Goal: Task Accomplishment & Management: Manage account settings

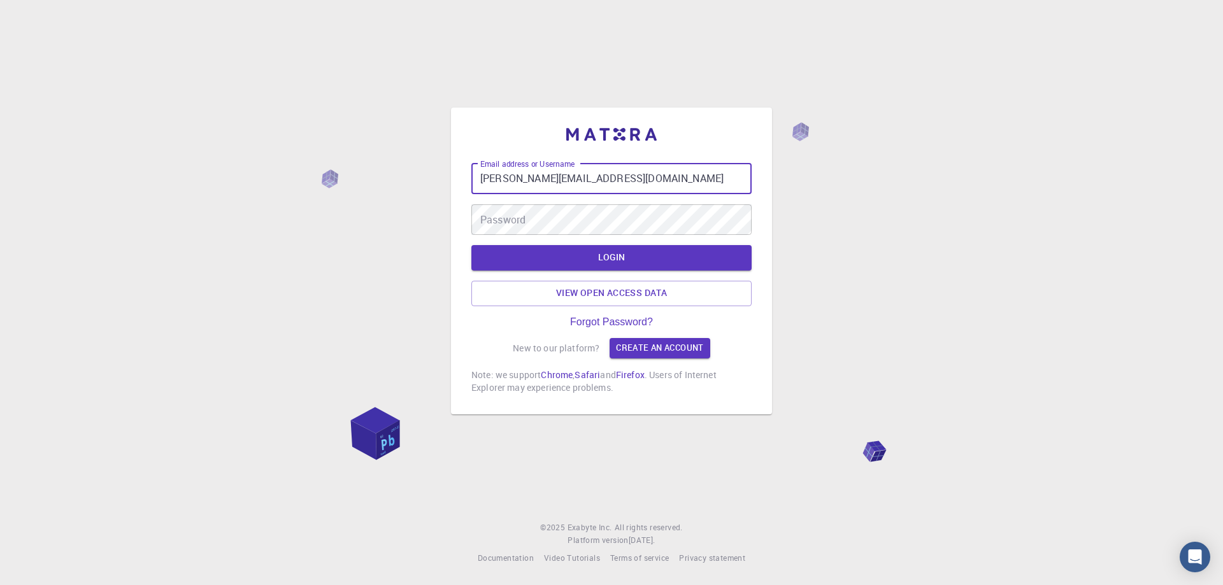
type input "[PERSON_NAME][EMAIL_ADDRESS][DOMAIN_NAME]"
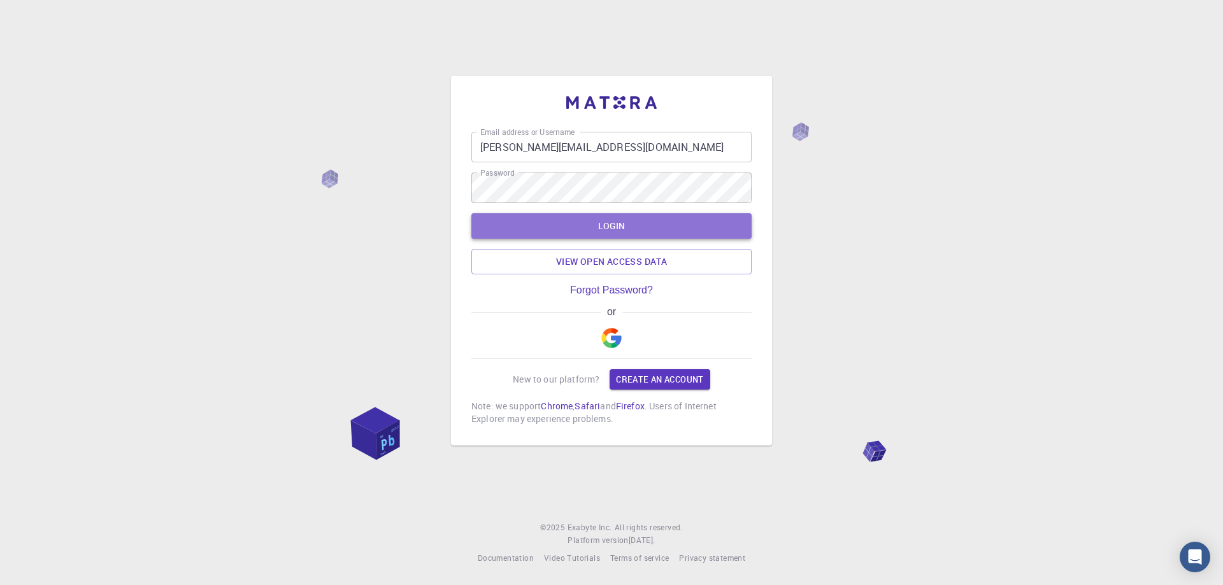
click at [575, 220] on button "LOGIN" at bounding box center [611, 225] width 280 height 25
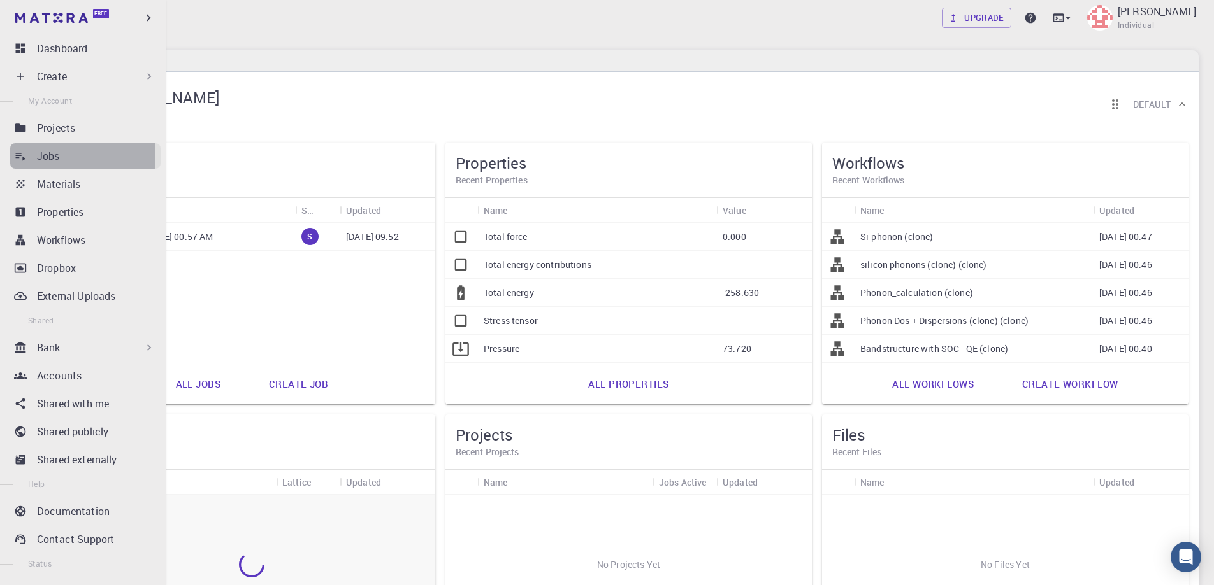
click at [18, 155] on icon at bounding box center [21, 157] width 10 height 8
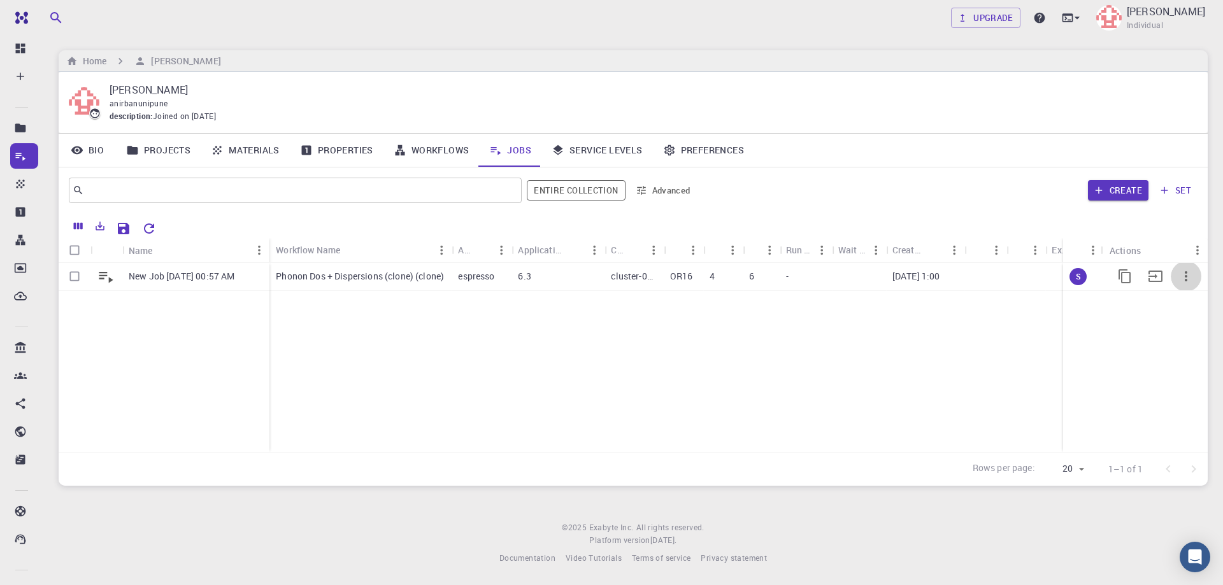
click at [1184, 274] on icon "button" at bounding box center [1186, 276] width 15 height 15
click at [1080, 276] on div at bounding box center [611, 292] width 1223 height 585
click at [1119, 268] on div at bounding box center [1156, 276] width 92 height 31
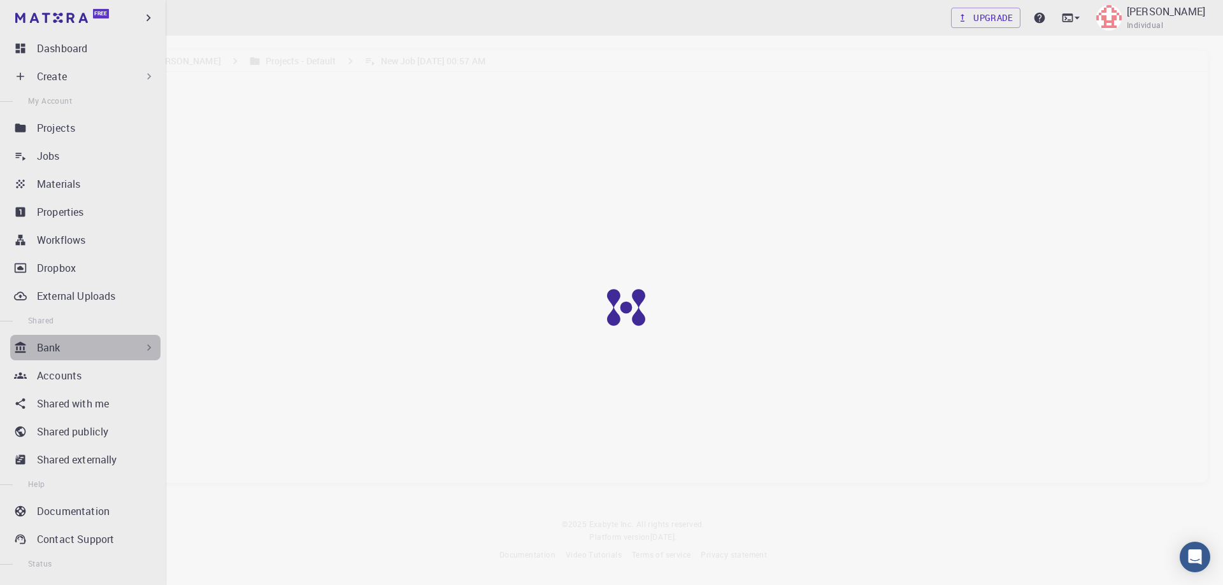
click at [100, 347] on div "Bank" at bounding box center [96, 347] width 118 height 15
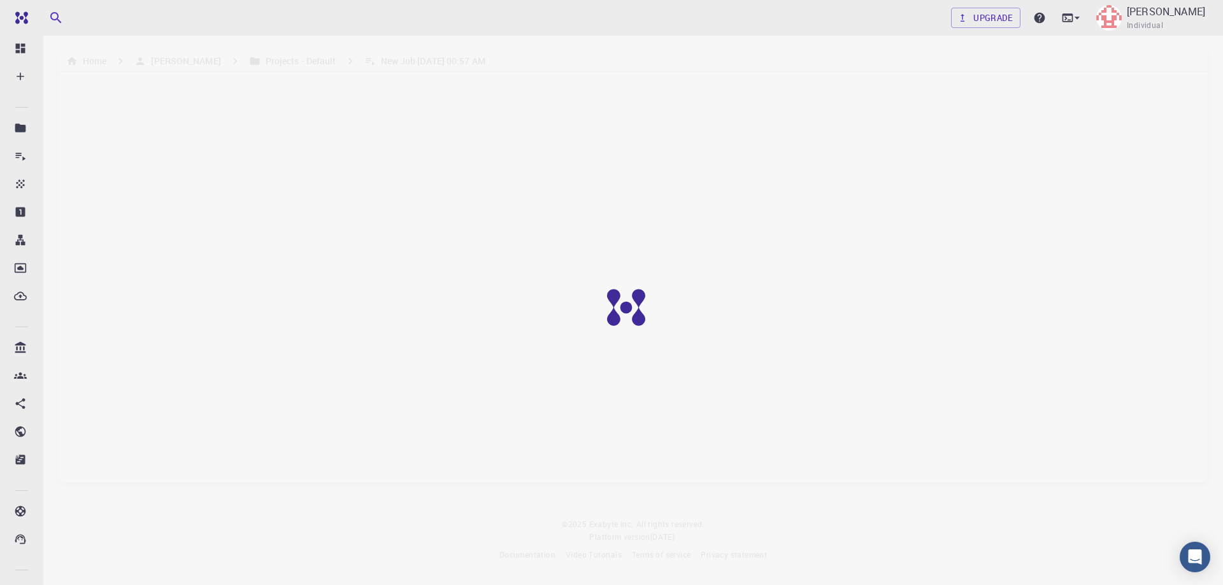
click at [628, 308] on img at bounding box center [626, 307] width 50 height 50
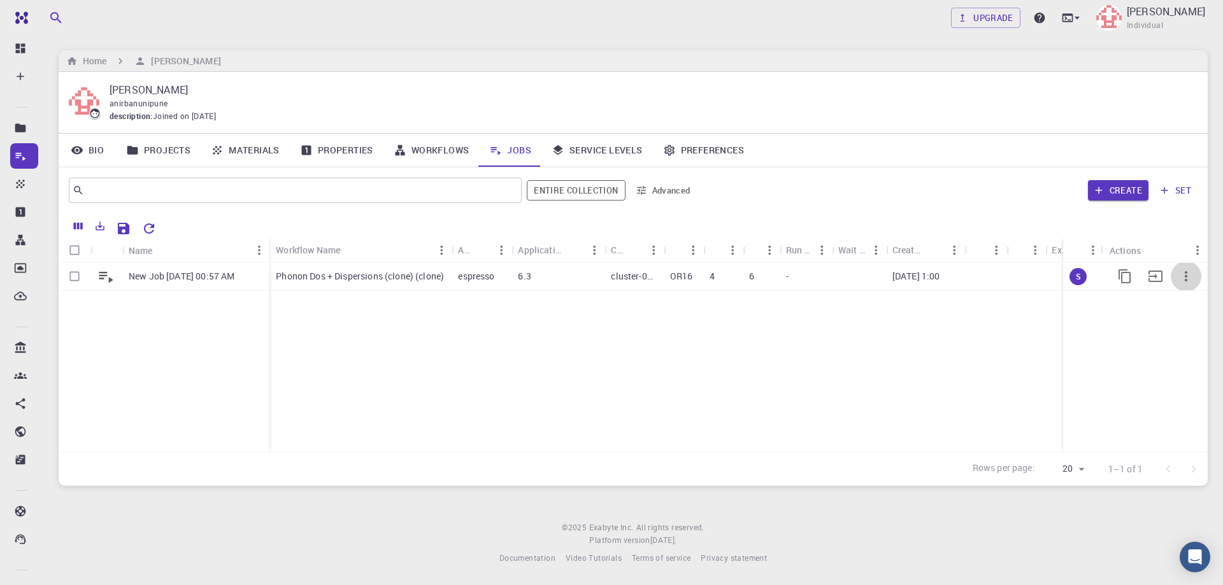
click at [1192, 275] on icon "button" at bounding box center [1186, 276] width 15 height 15
click at [162, 340] on div at bounding box center [611, 292] width 1223 height 585
click at [74, 278] on input "Select row" at bounding box center [74, 276] width 24 height 24
checkbox input "true"
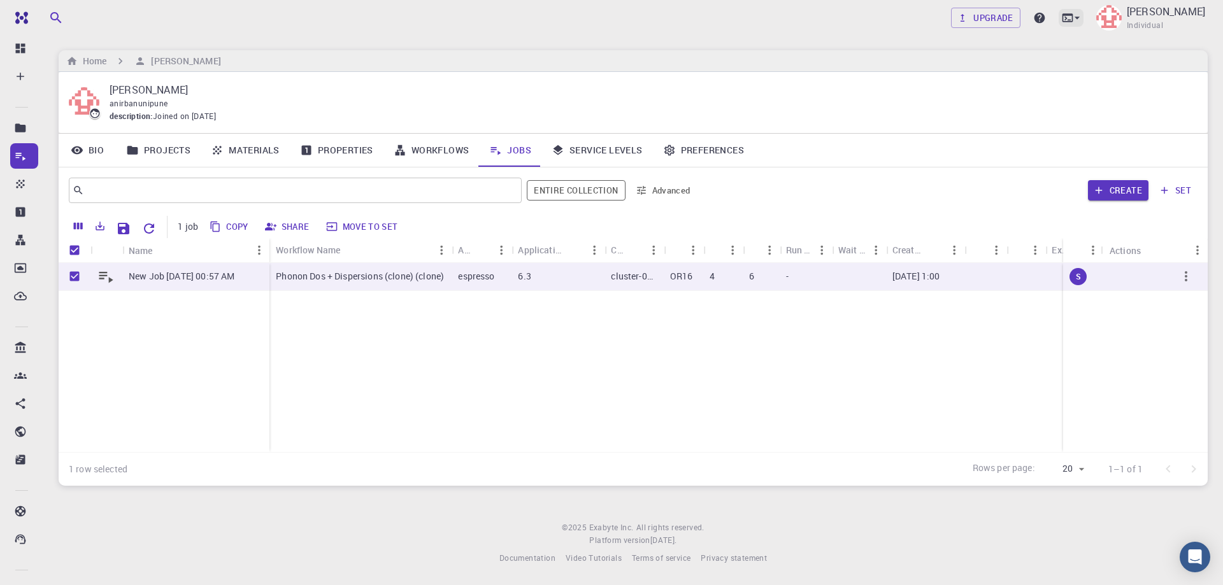
click at [1084, 14] on icon at bounding box center [1077, 17] width 13 height 13
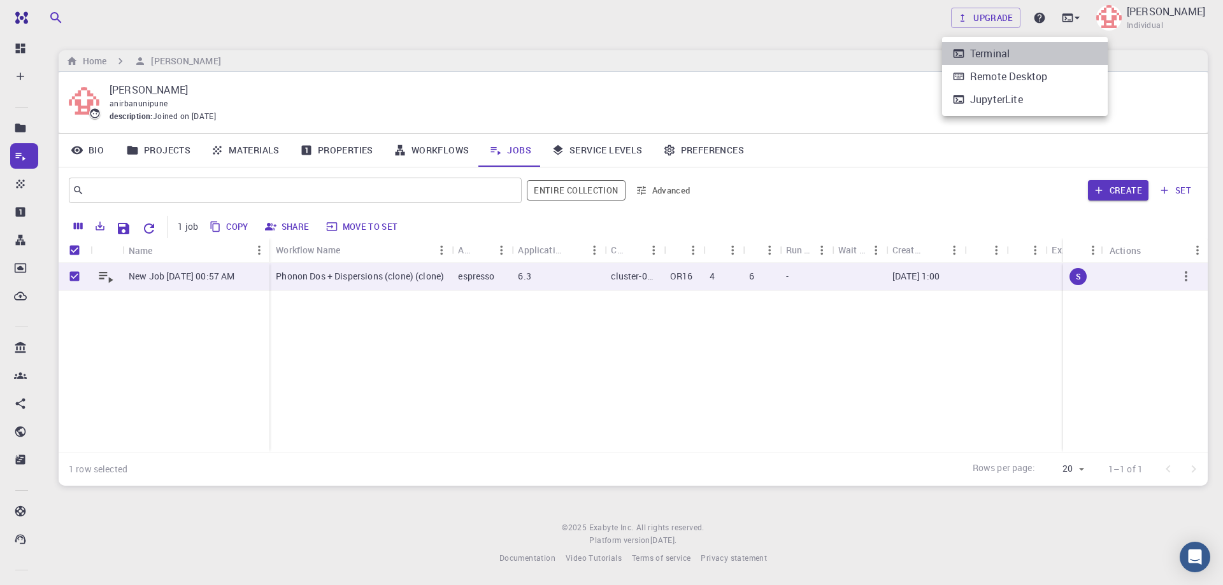
click at [1024, 55] on li "Terminal" at bounding box center [1025, 53] width 166 height 23
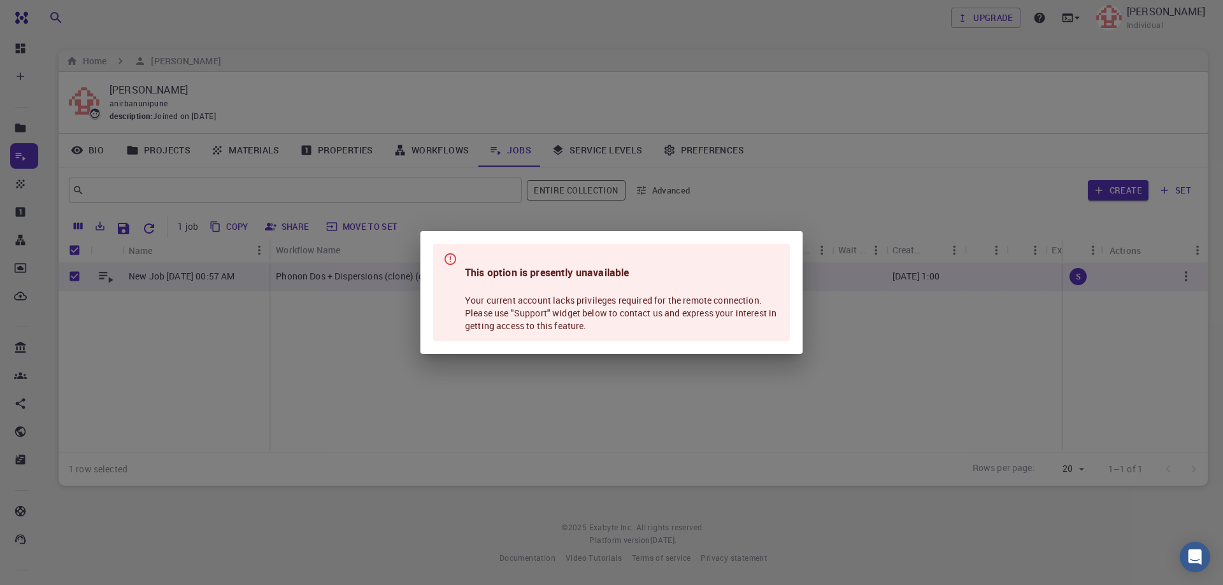
click at [523, 387] on div "This option is presently unavailable Your current account lacks privileges requ…" at bounding box center [611, 292] width 1223 height 585
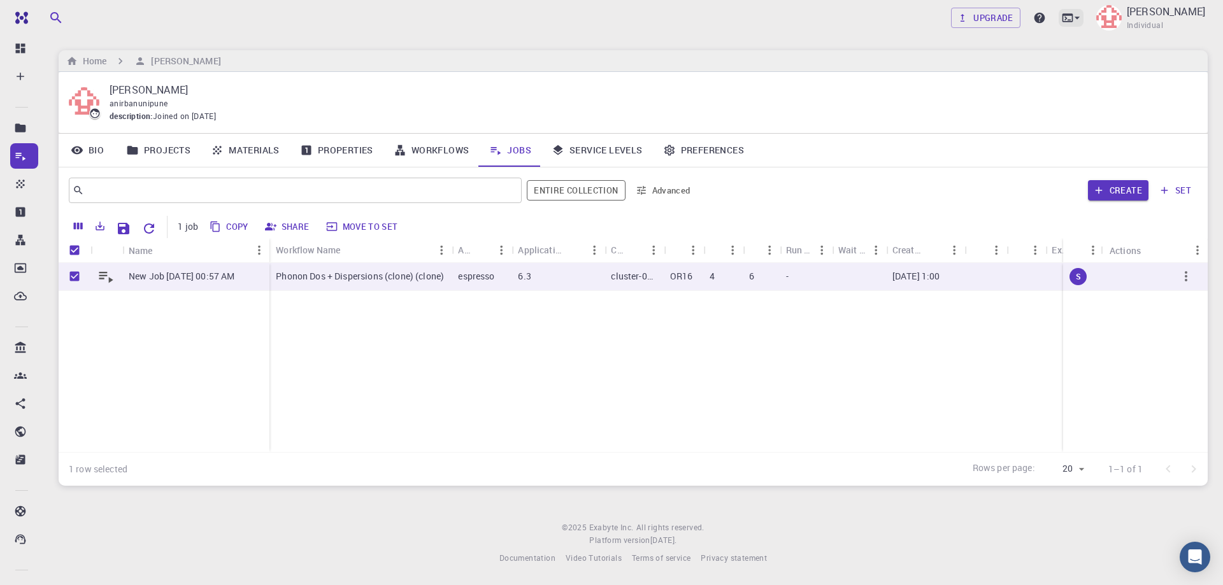
click at [1084, 21] on icon at bounding box center [1077, 17] width 13 height 13
click at [1032, 76] on div "Remote Desktop" at bounding box center [1008, 76] width 77 height 15
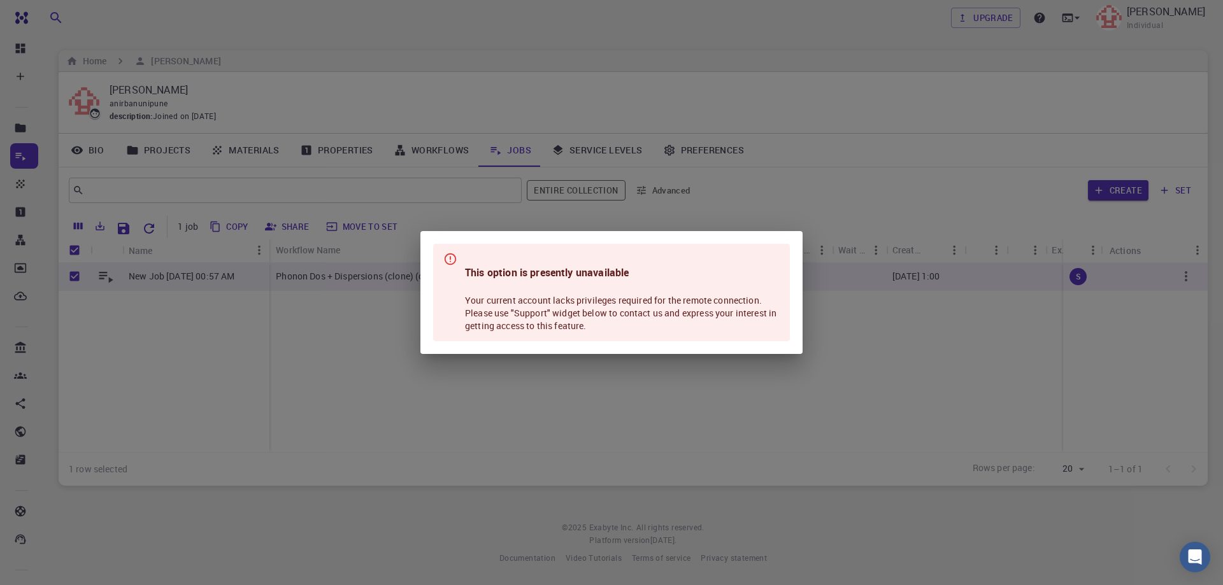
click at [520, 329] on div "This option is presently unavailable Your current account lacks privileges requ…" at bounding box center [622, 293] width 315 height 90
click at [512, 396] on div "This option is presently unavailable Your current account lacks privileges requ…" at bounding box center [611, 292] width 1223 height 585
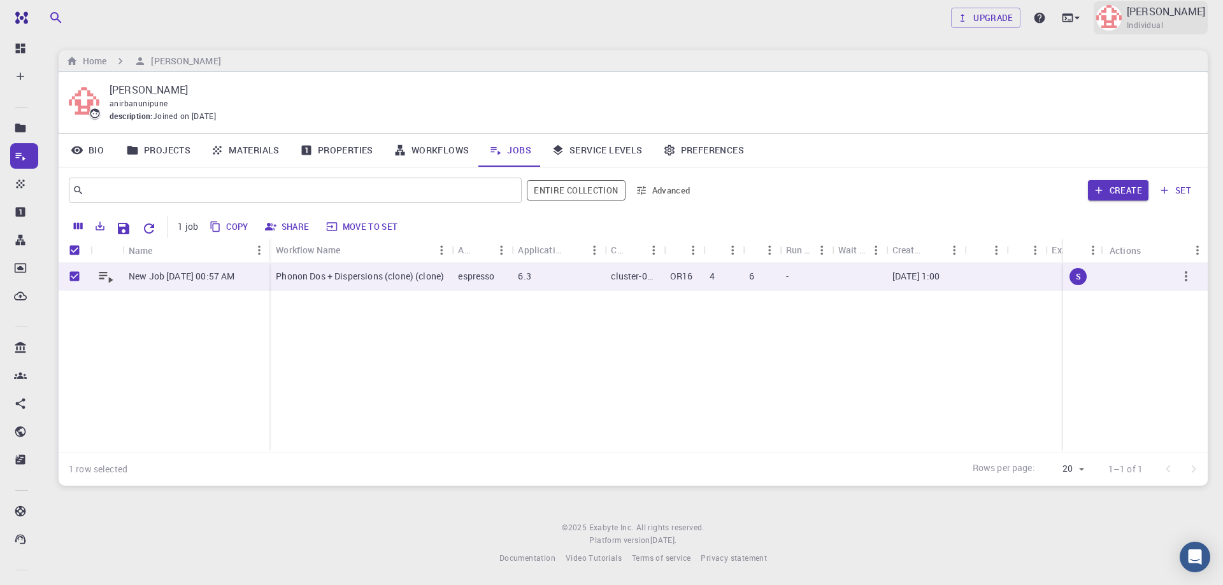
click at [1122, 20] on img at bounding box center [1108, 17] width 25 height 25
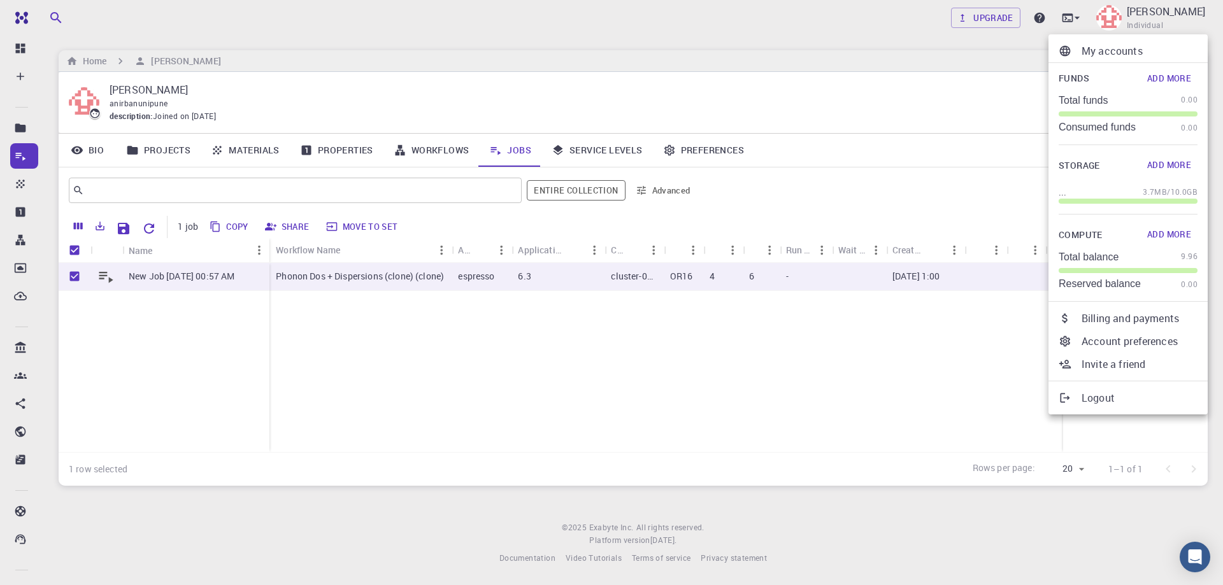
click at [1126, 129] on p "Consumed funds" at bounding box center [1097, 127] width 77 height 11
click at [1168, 78] on button "Add More" at bounding box center [1169, 78] width 57 height 20
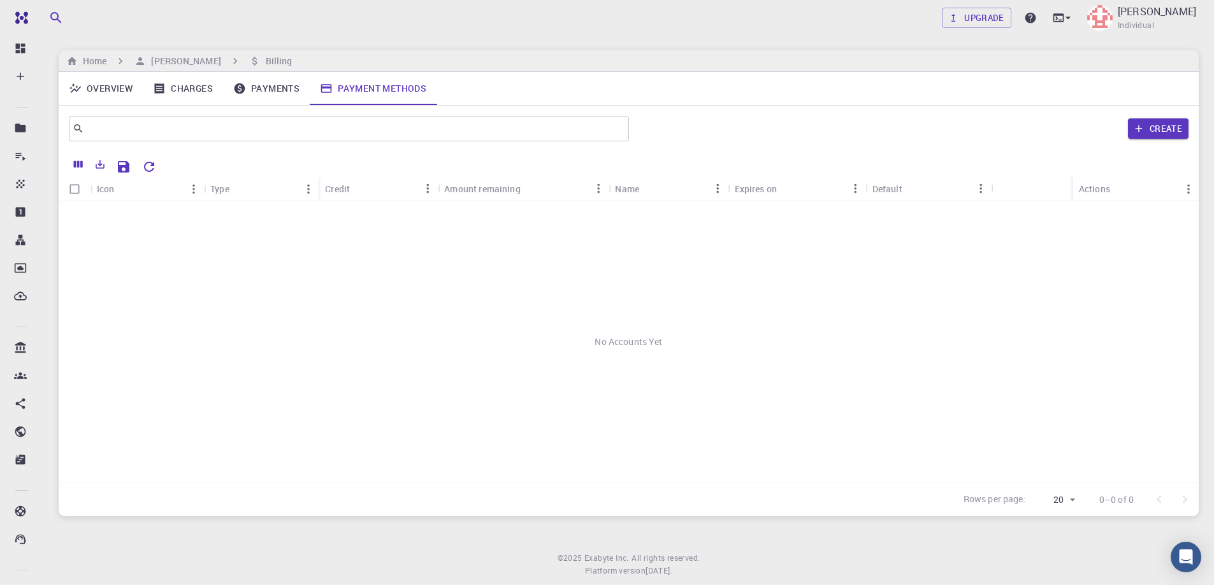
click at [161, 279] on div "No Accounts Yet" at bounding box center [629, 342] width 1140 height 282
click at [376, 89] on link "Payment Methods" at bounding box center [373, 88] width 127 height 33
click at [1169, 124] on button "Create" at bounding box center [1158, 128] width 61 height 20
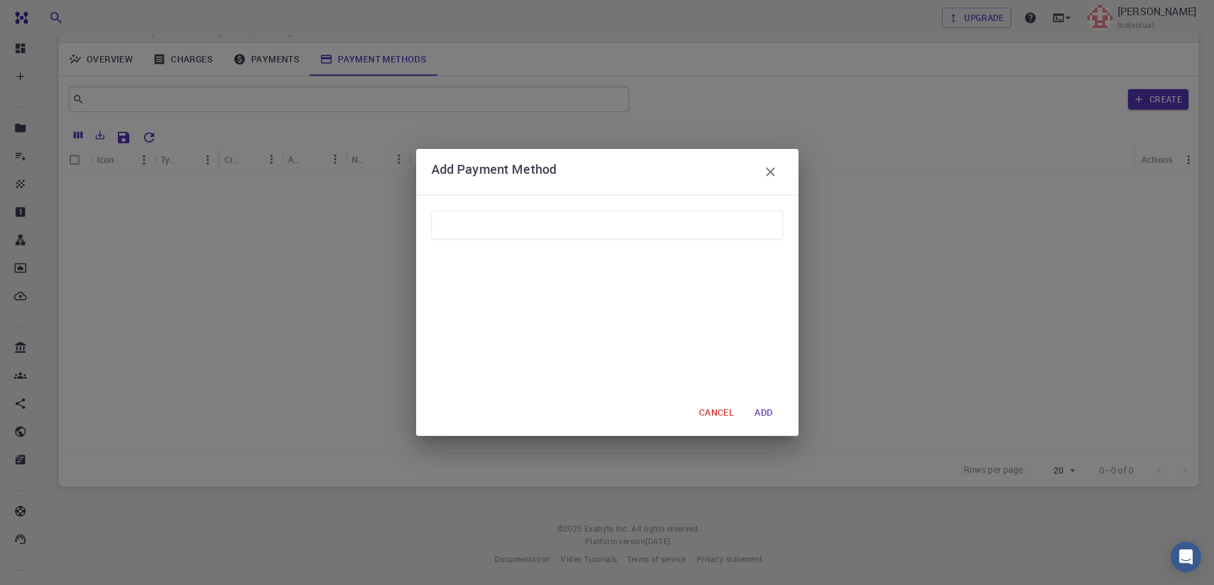
scroll to position [31, 0]
click at [705, 413] on button "CANCEL" at bounding box center [716, 412] width 55 height 25
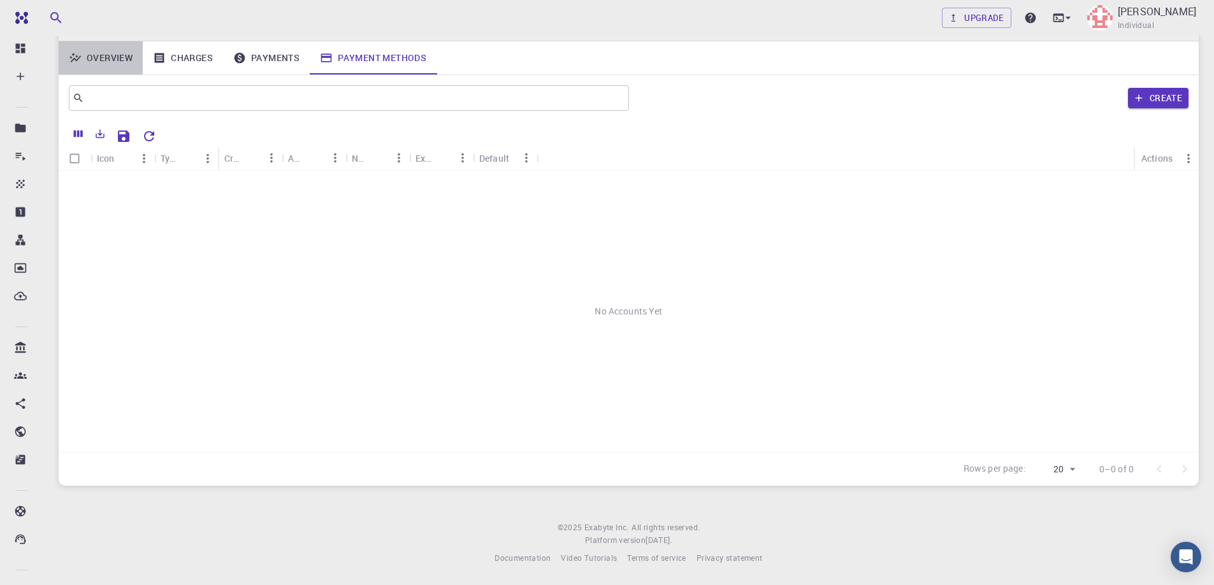
click at [111, 57] on link "Overview" at bounding box center [101, 57] width 84 height 33
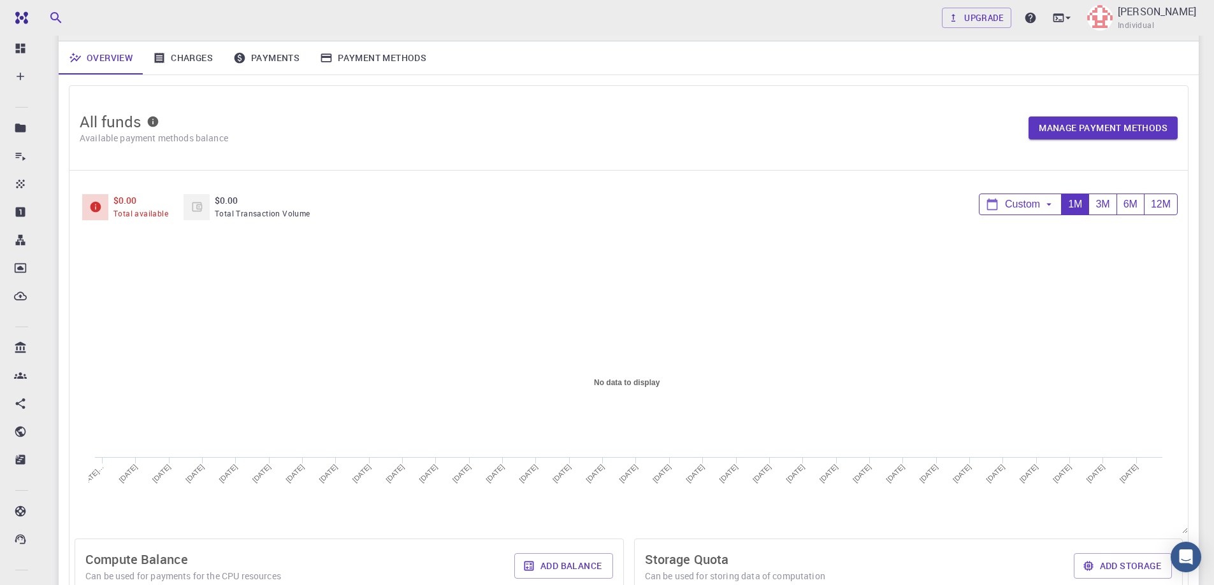
click at [196, 55] on link "Charges" at bounding box center [183, 57] width 80 height 33
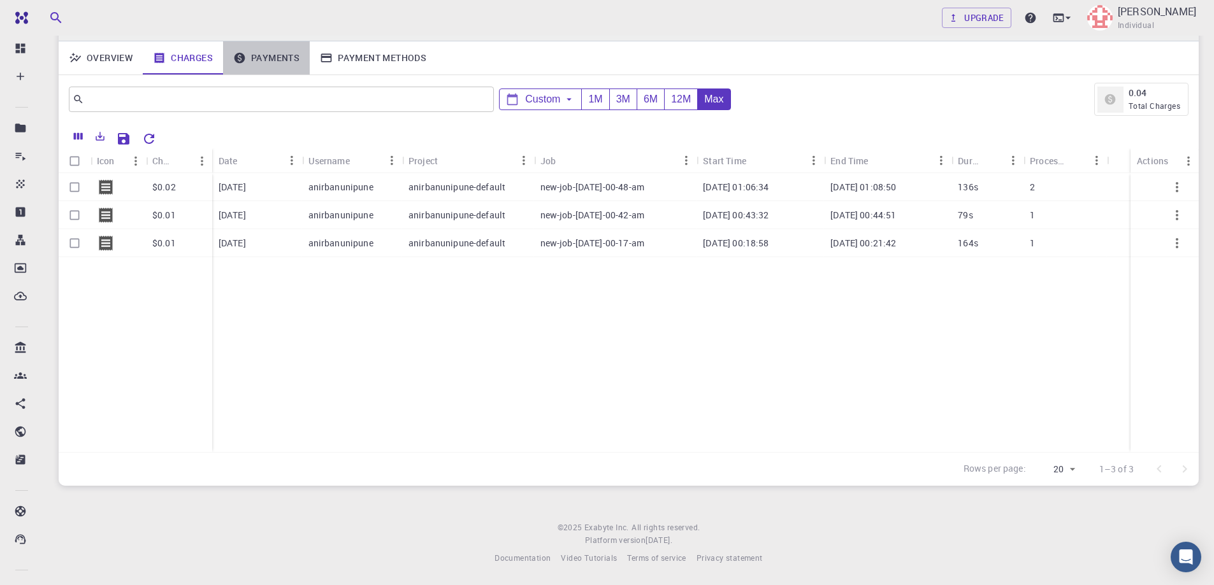
click at [266, 59] on link "Payments" at bounding box center [266, 57] width 87 height 33
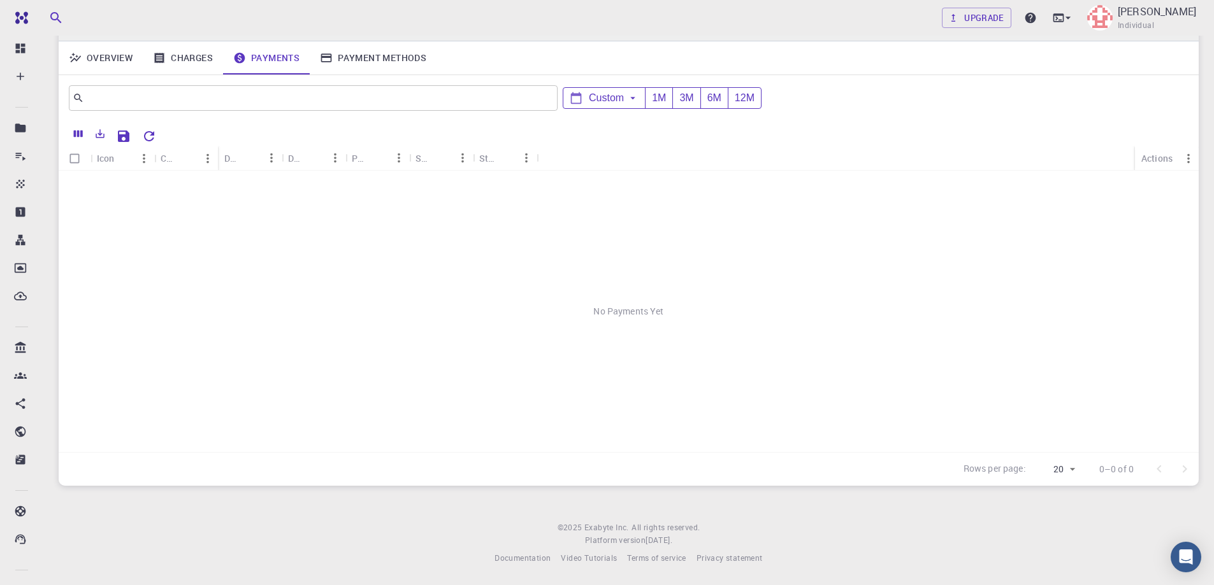
click at [201, 56] on link "Charges" at bounding box center [183, 57] width 80 height 33
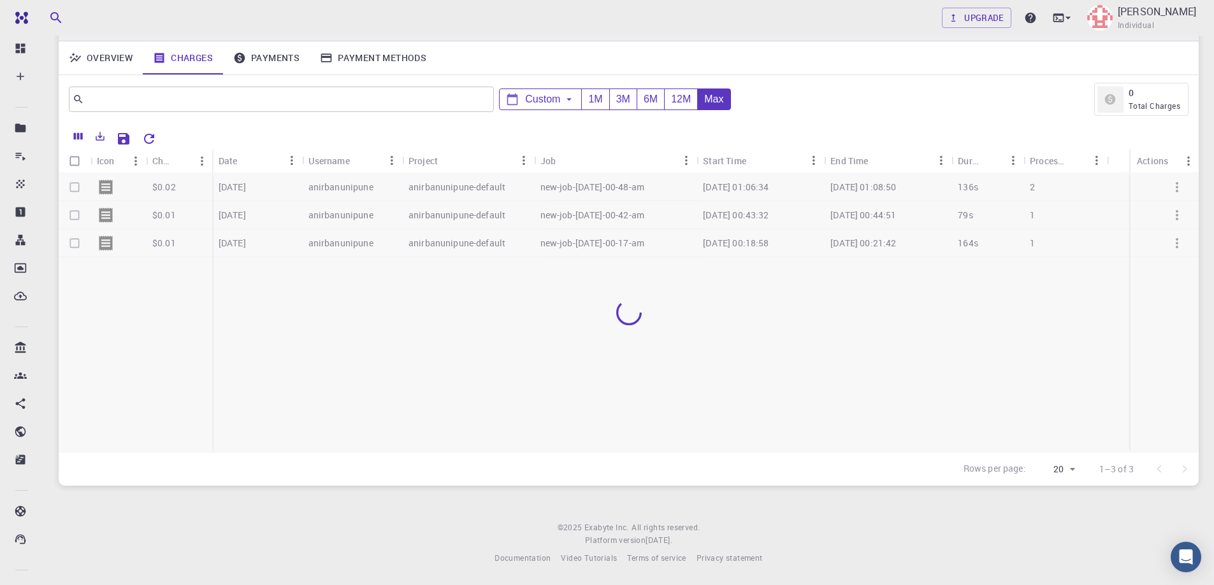
click at [76, 164] on input "Select all rows" at bounding box center [74, 161] width 24 height 24
checkbox input "true"
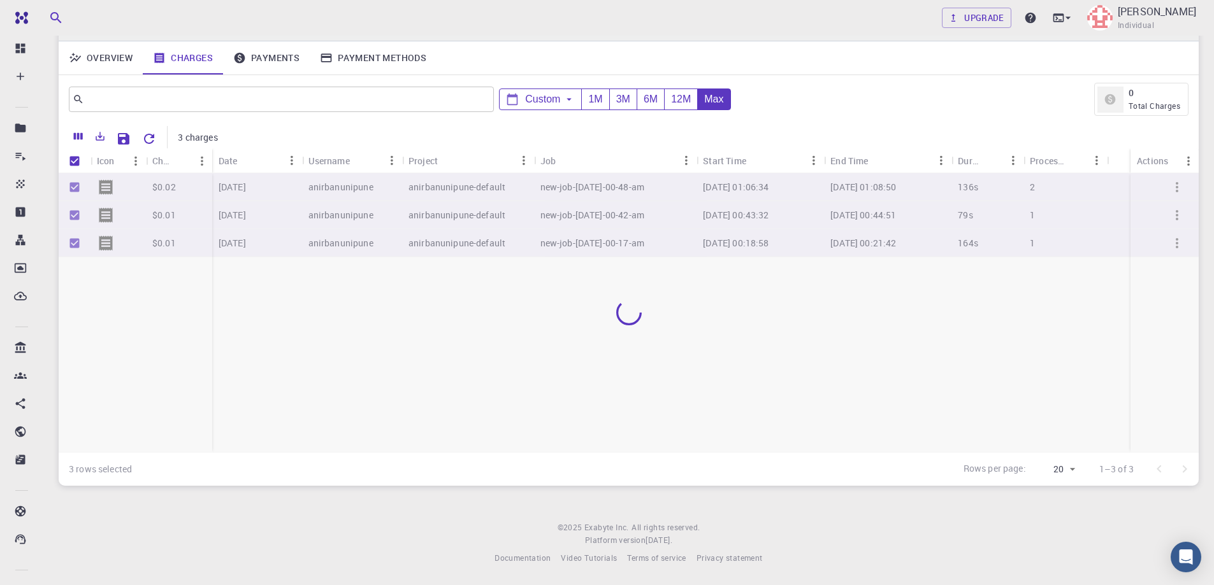
click at [892, 335] on div at bounding box center [629, 312] width 1140 height 279
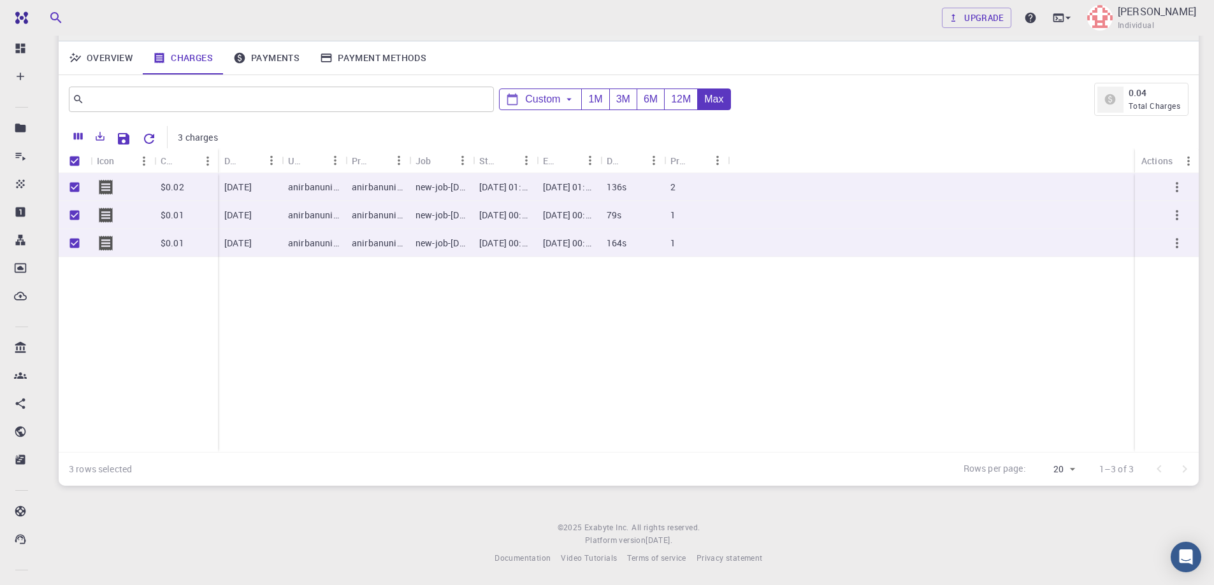
click at [1147, 101] on span "Total Charges" at bounding box center [1154, 106] width 52 height 10
click at [920, 118] on div "​ Custom 1M 3M 6M 12M Max 0.04 Total Charges" at bounding box center [629, 99] width 1140 height 48
click at [1137, 20] on div "[PERSON_NAME] Individual" at bounding box center [1141, 17] width 114 height 33
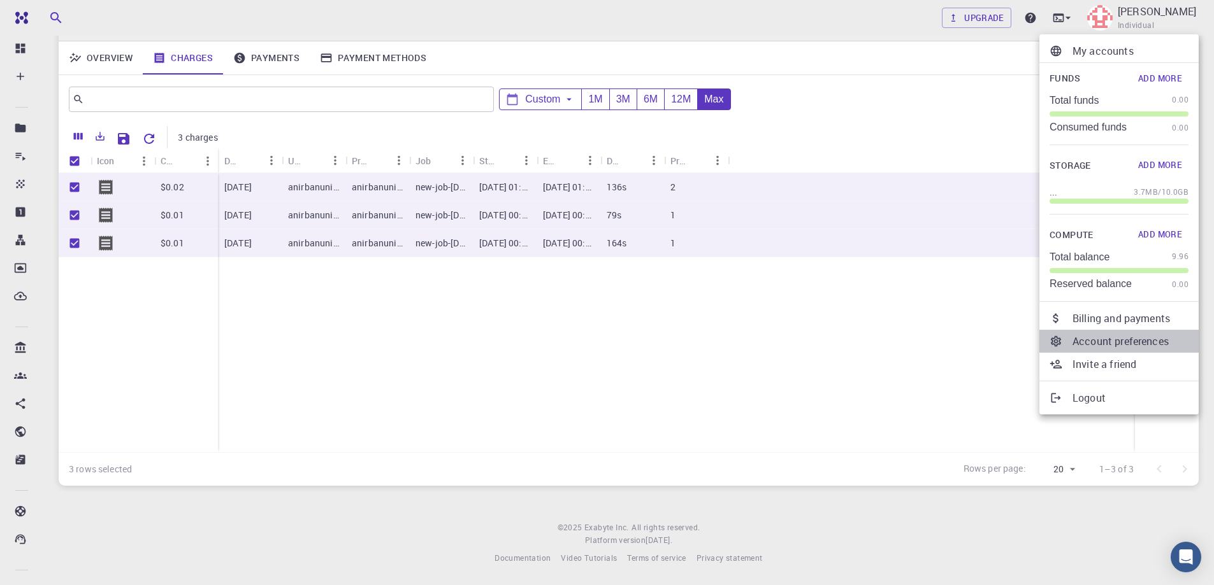
click at [1105, 341] on p "Account preferences" at bounding box center [1130, 341] width 116 height 15
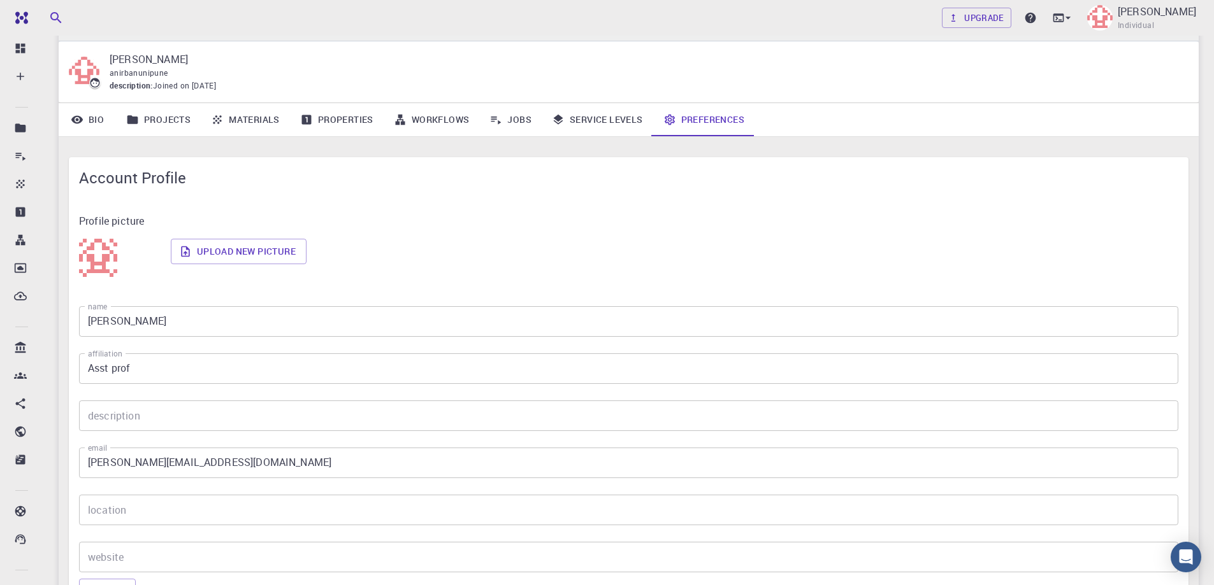
click at [83, 120] on icon at bounding box center [77, 119] width 13 height 13
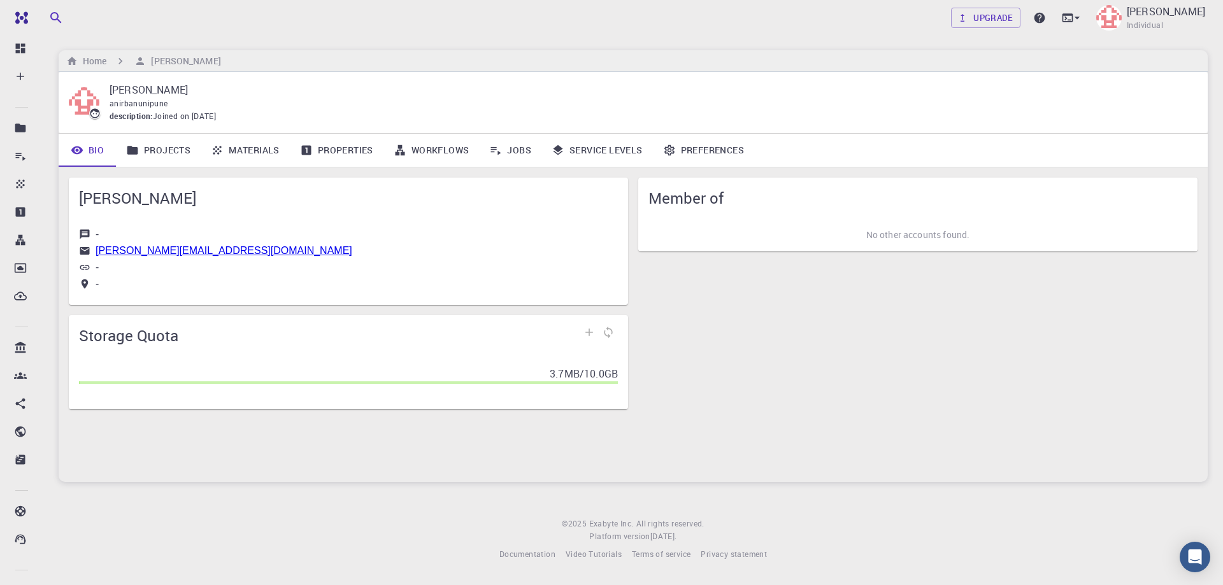
click at [91, 115] on icon at bounding box center [95, 114] width 10 height 10
click at [88, 108] on span at bounding box center [94, 113] width 19 height 13
click at [1159, 18] on p "[PERSON_NAME]" at bounding box center [1166, 11] width 78 height 15
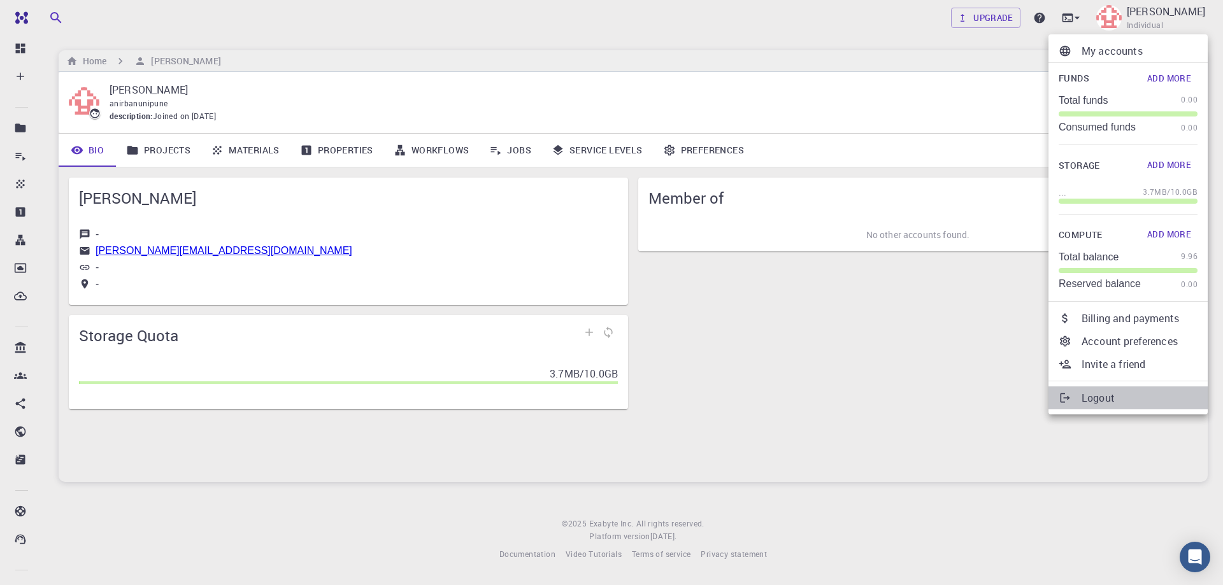
click at [1102, 398] on p "Logout" at bounding box center [1140, 398] width 116 height 15
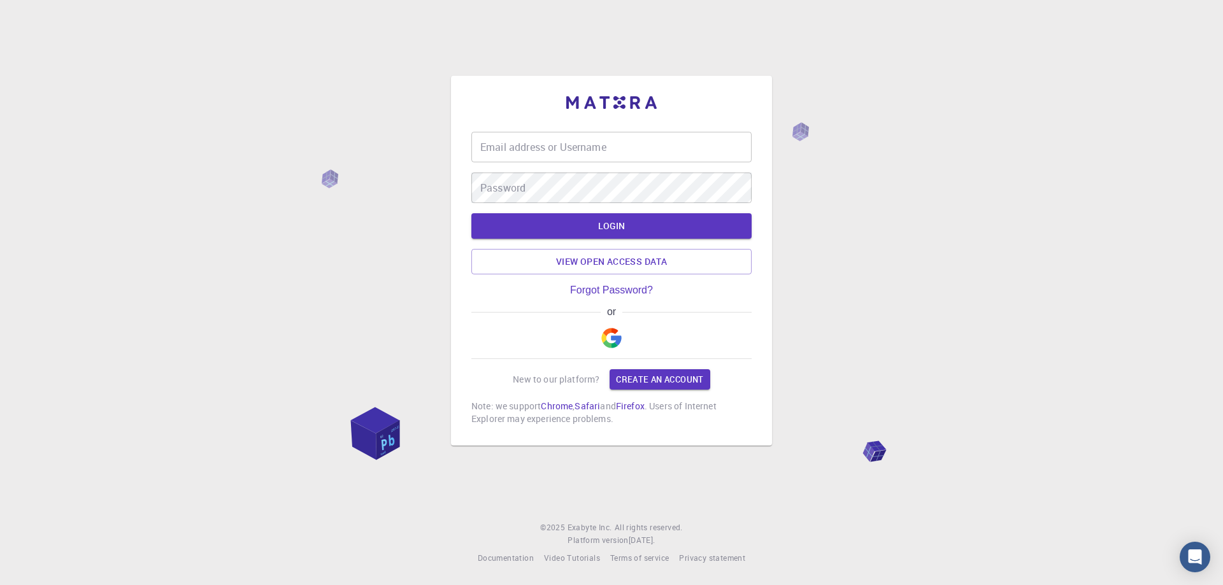
type input "[PERSON_NAME][EMAIL_ADDRESS][DOMAIN_NAME]"
